Goal: Task Accomplishment & Management: Use online tool/utility

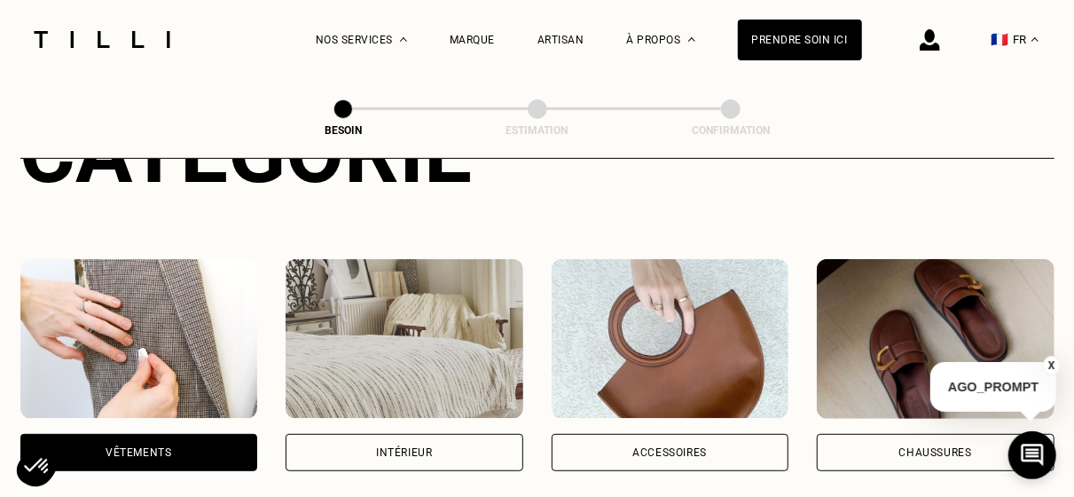
scroll to position [263, 0]
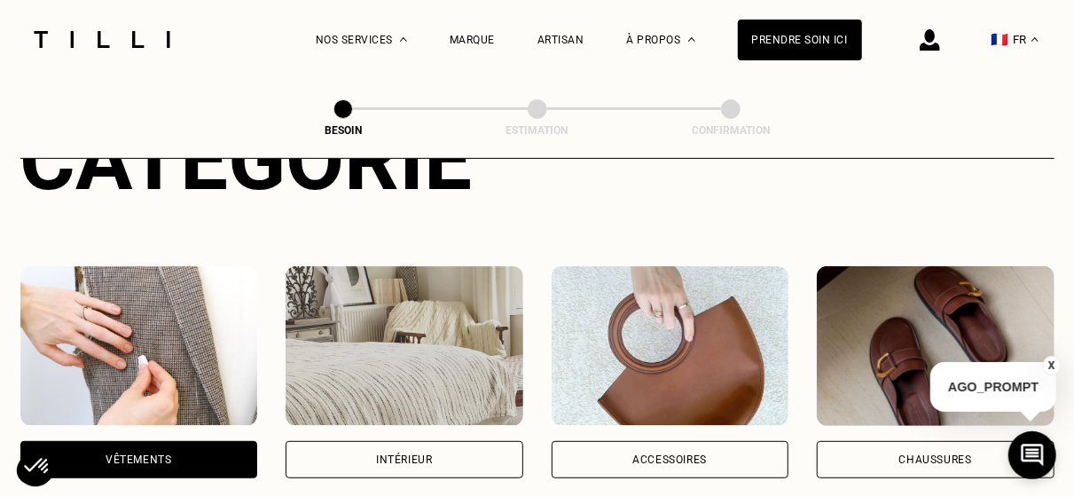
click at [393, 454] on div "Intérieur" at bounding box center [404, 459] width 56 height 11
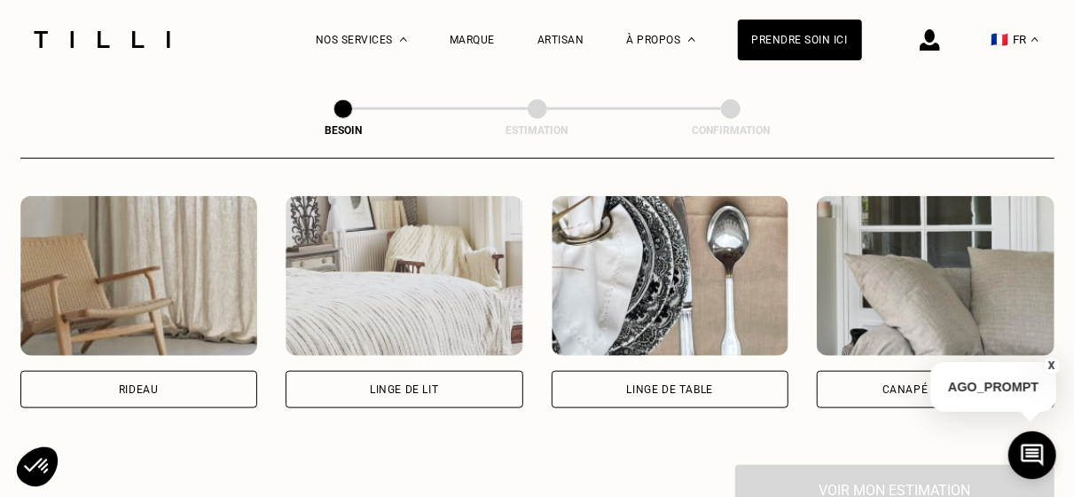
scroll to position [832, 0]
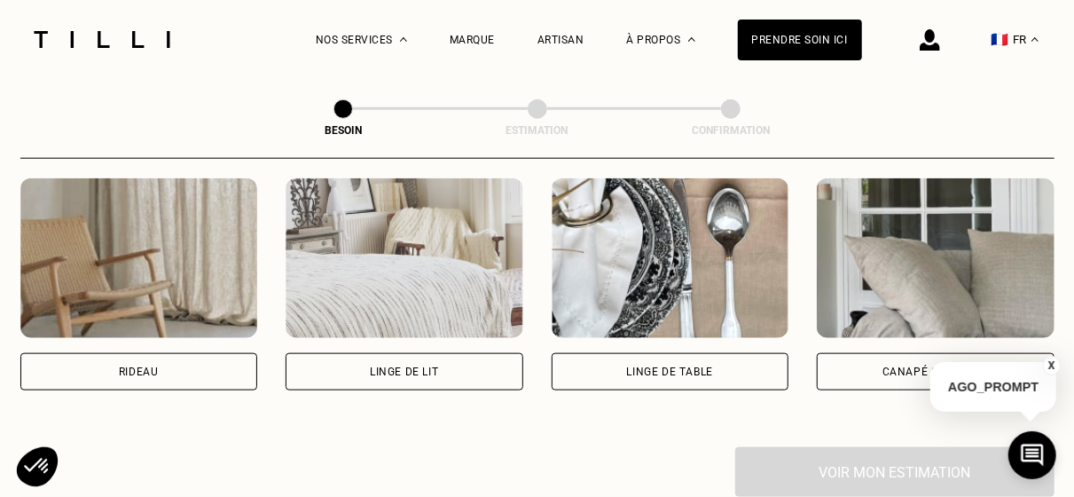
click at [192, 353] on div "Rideau" at bounding box center [139, 371] width 238 height 37
select select "FR"
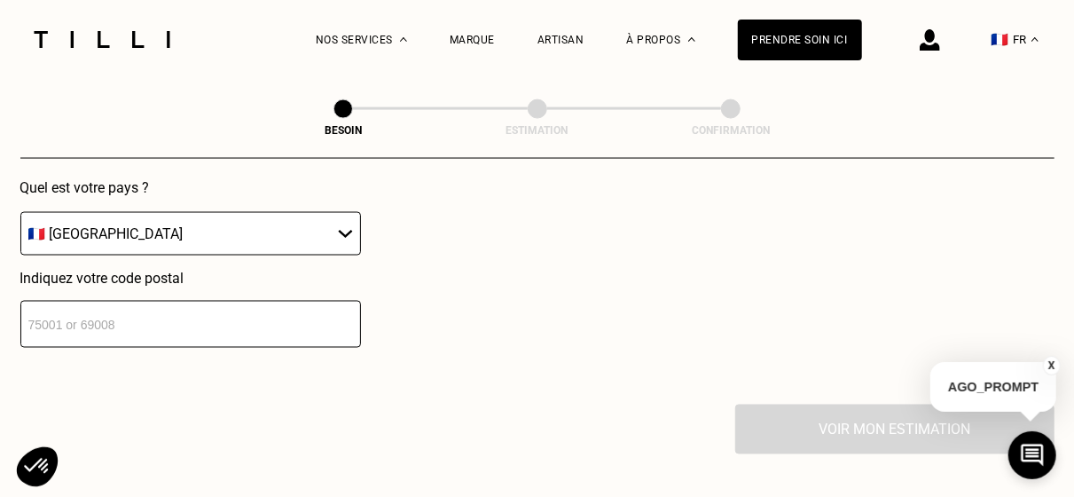
scroll to position [1314, 0]
click at [327, 300] on input "number" at bounding box center [190, 323] width 341 height 47
type input "75001"
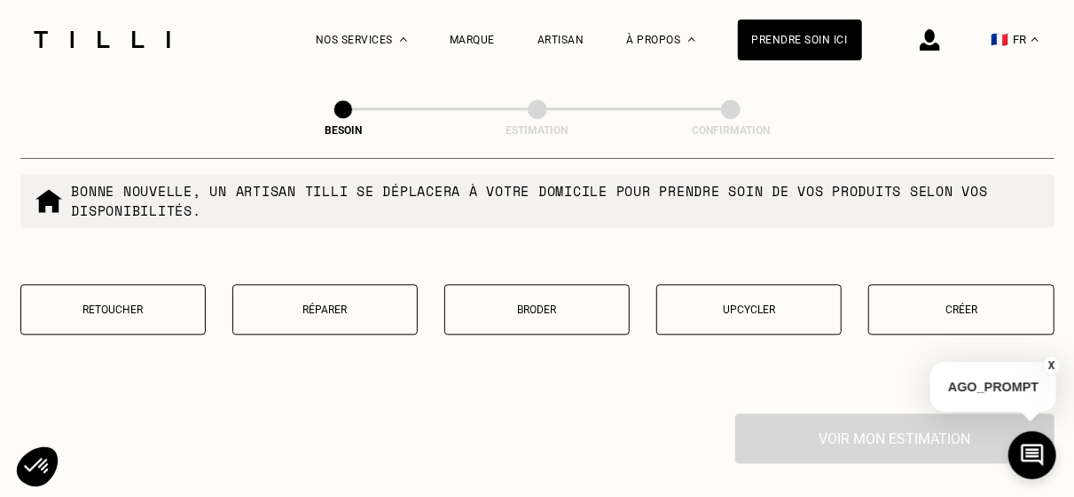
scroll to position [1754, 0]
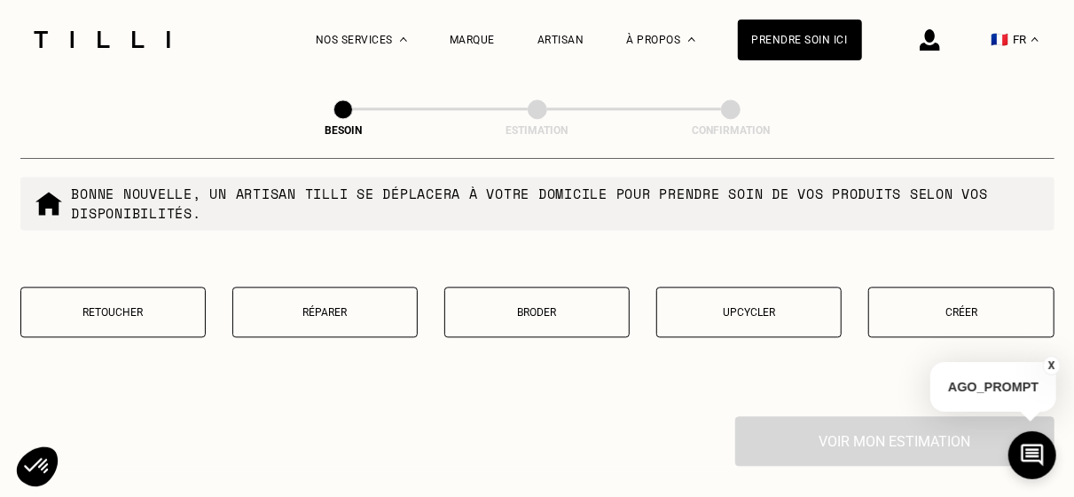
click at [152, 306] on p "Retoucher" at bounding box center [113, 312] width 166 height 12
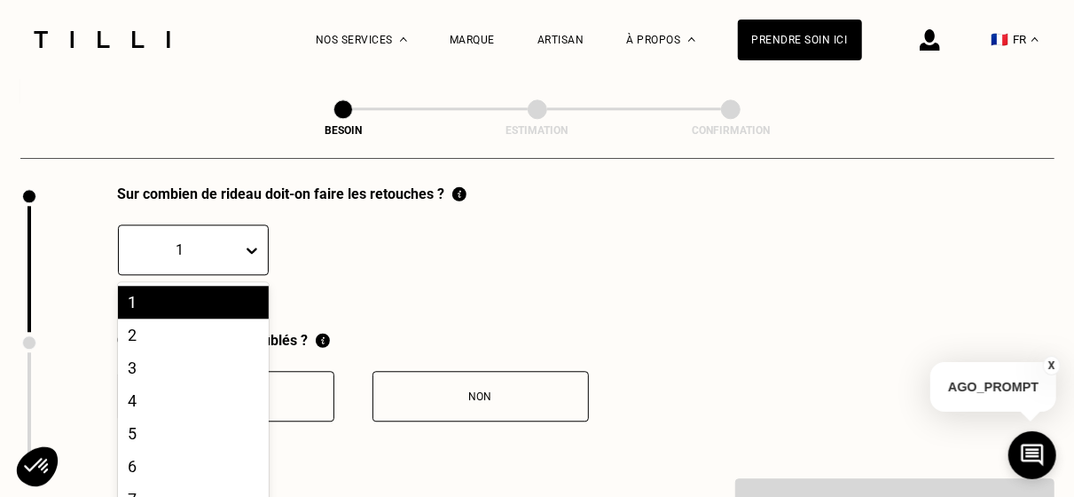
scroll to position [2032, 0]
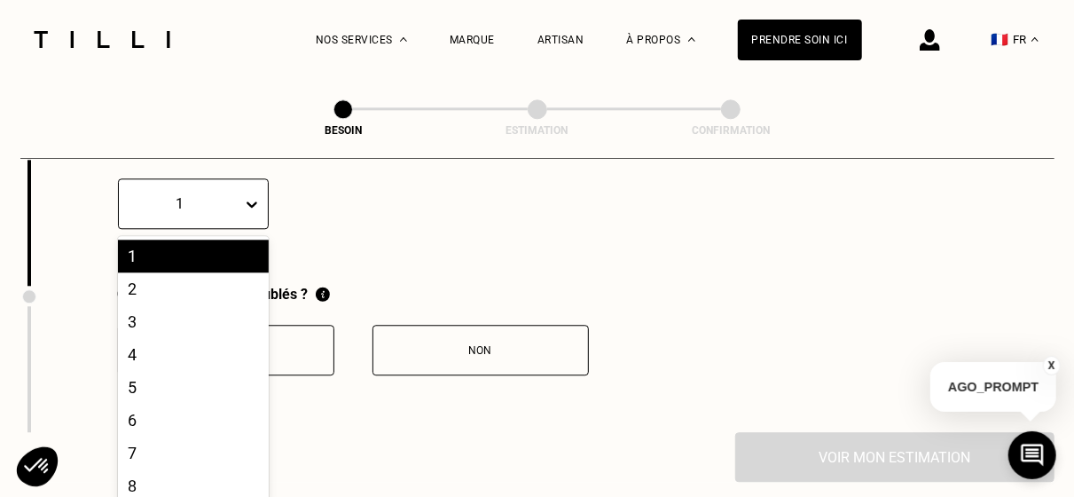
click at [248, 229] on div "20 results available. Use Up and Down to choose options, press Enter to select …" at bounding box center [193, 203] width 151 height 51
click at [206, 283] on div "2" at bounding box center [193, 287] width 151 height 33
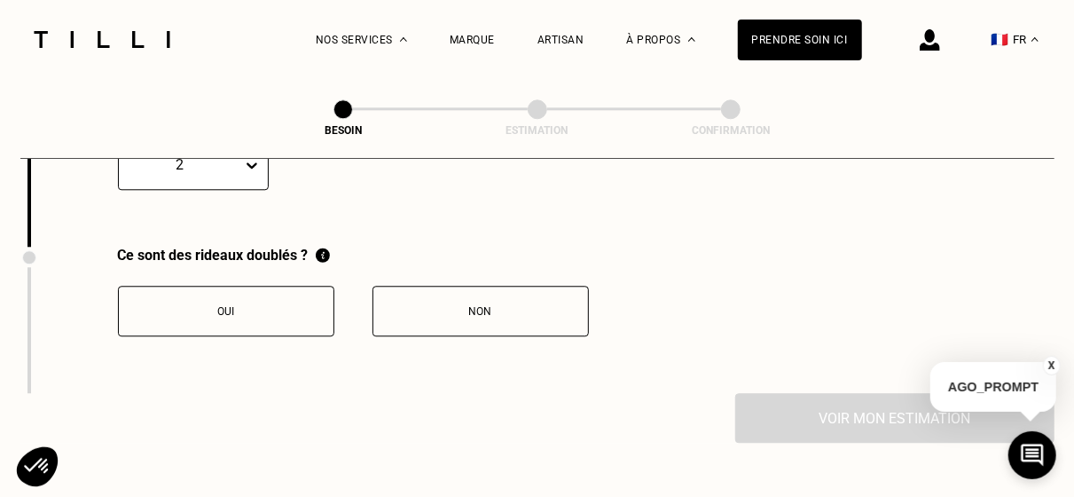
scroll to position [2080, 0]
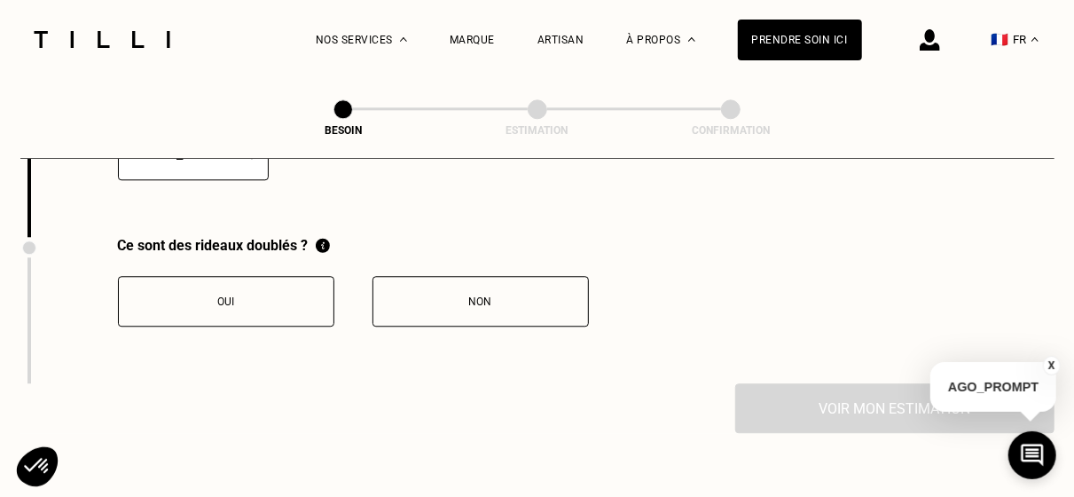
click at [304, 295] on div "Oui" at bounding box center [226, 301] width 197 height 12
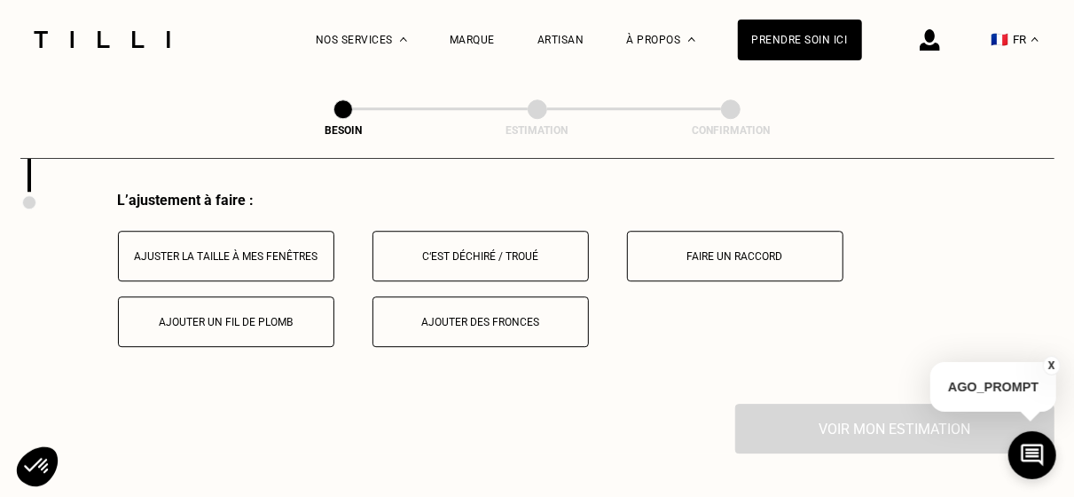
scroll to position [2280, 0]
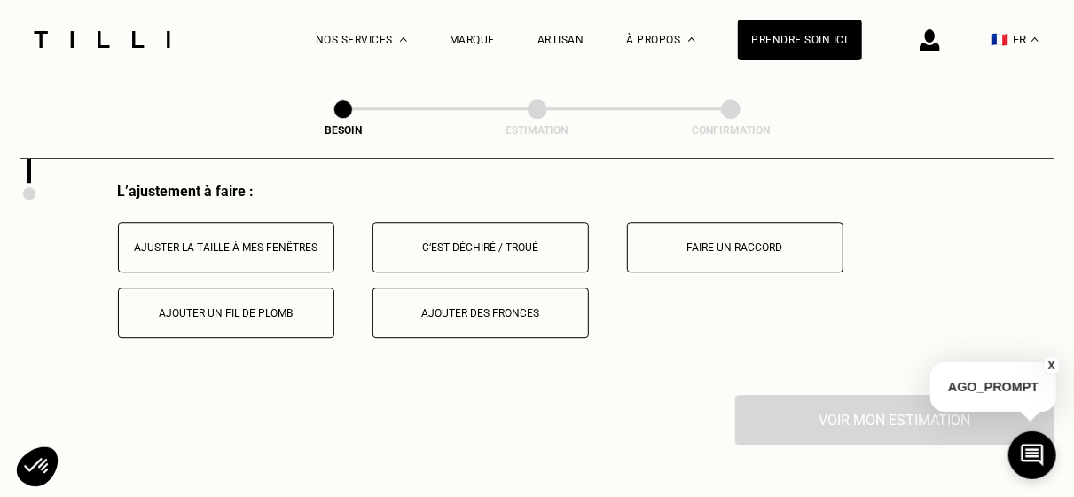
click at [272, 244] on button "Ajuster la taille à mes fenêtres" at bounding box center [226, 247] width 216 height 51
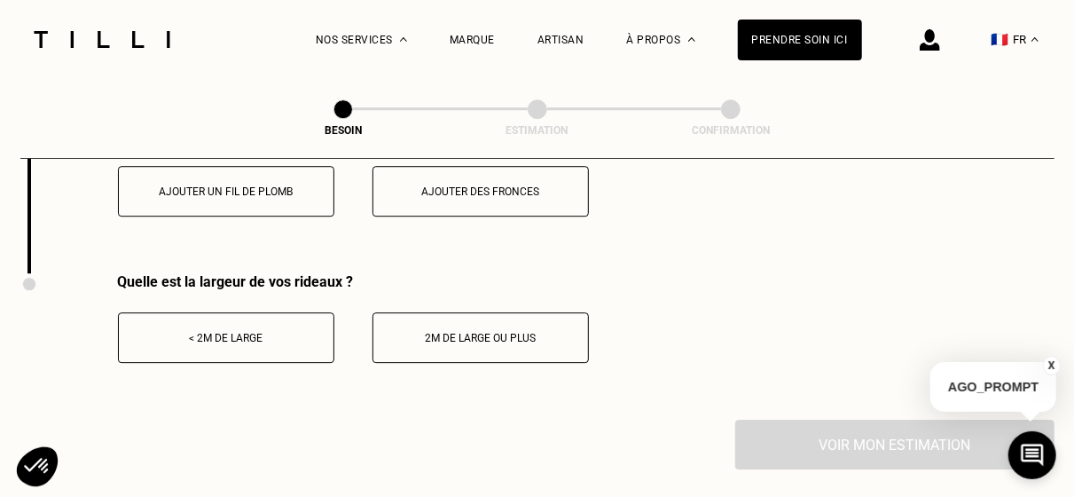
scroll to position [2407, 0]
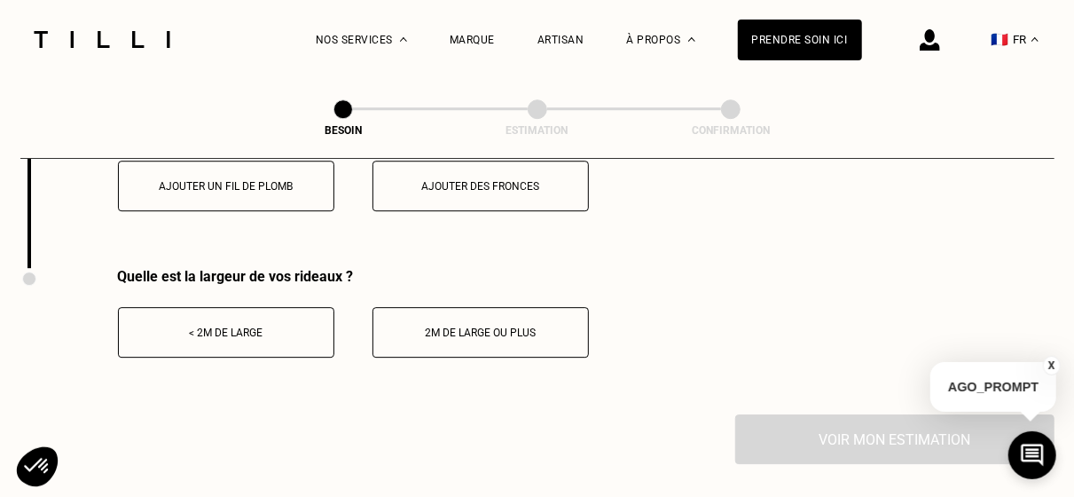
click at [427, 326] on div "2m de large ou plus" at bounding box center [480, 332] width 197 height 12
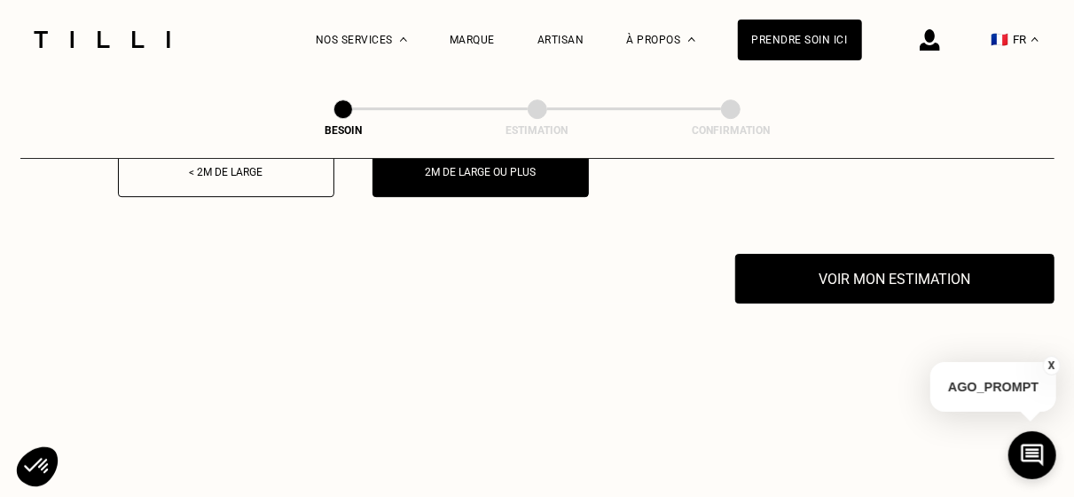
scroll to position [2568, 0]
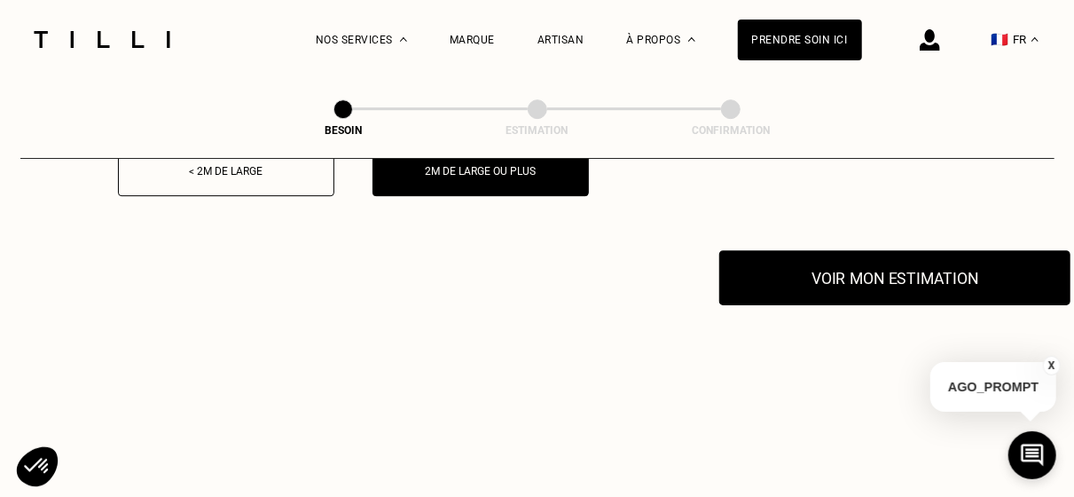
click at [790, 269] on button "Voir mon estimation" at bounding box center [895, 277] width 351 height 55
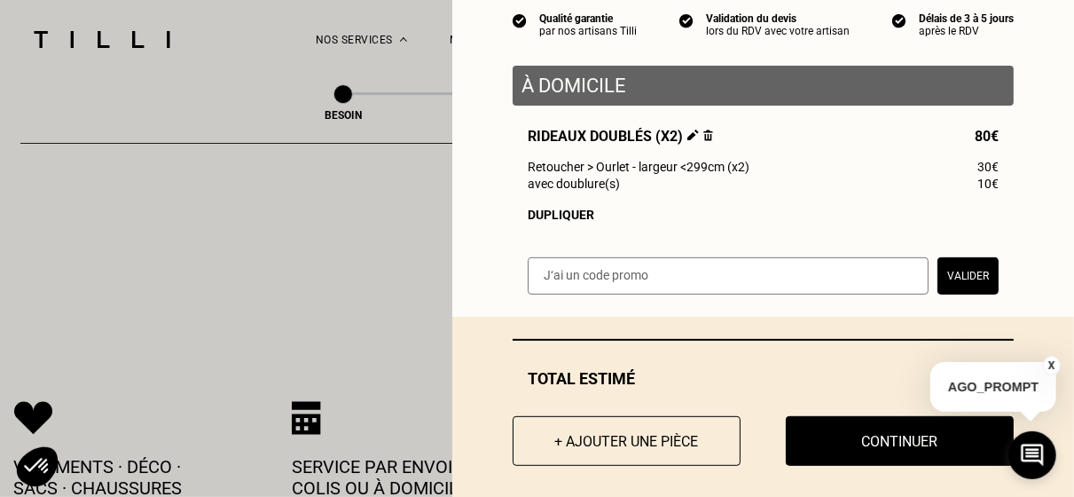
scroll to position [158, 0]
